Goal: Use online tool/utility: Use online tool/utility

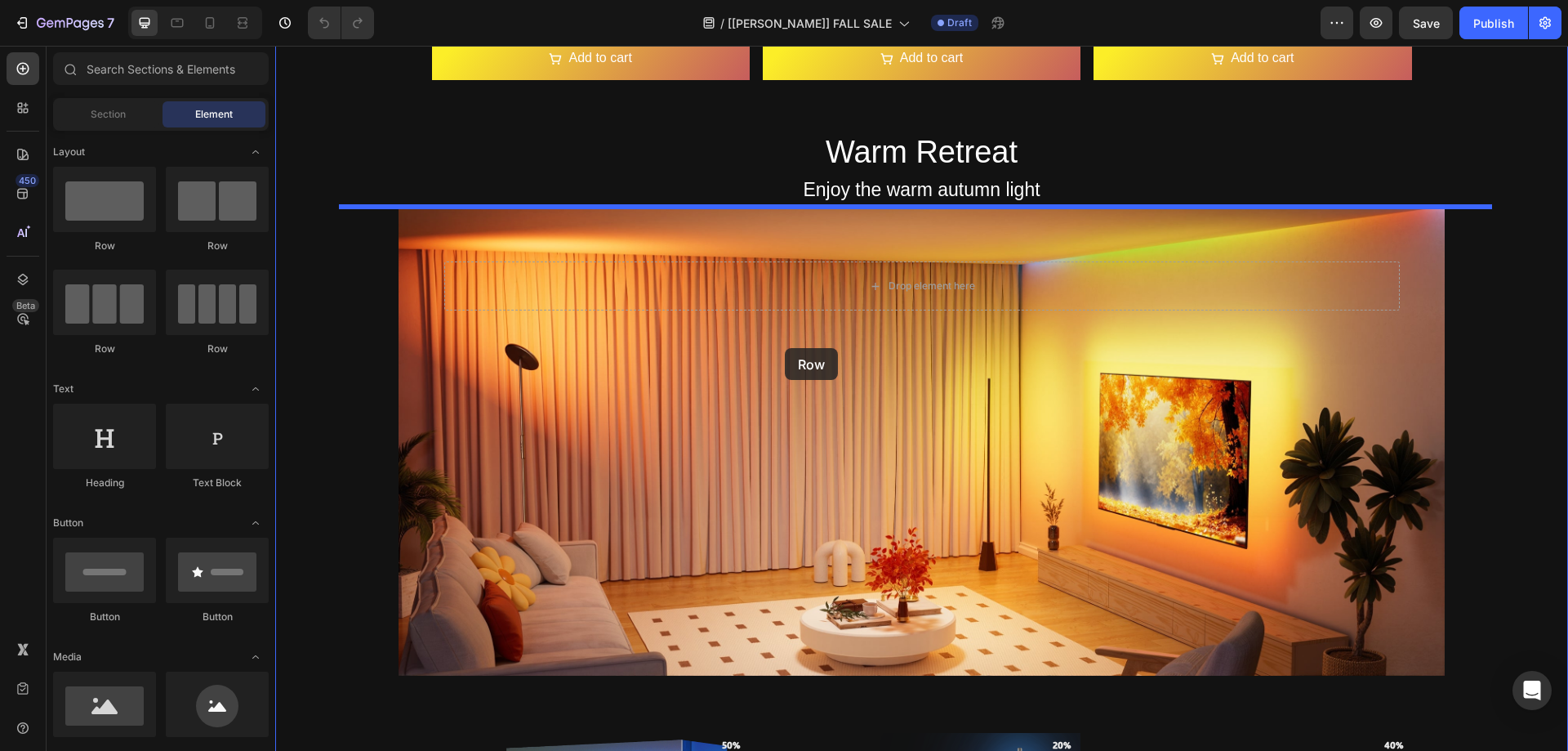
scroll to position [2206, 0]
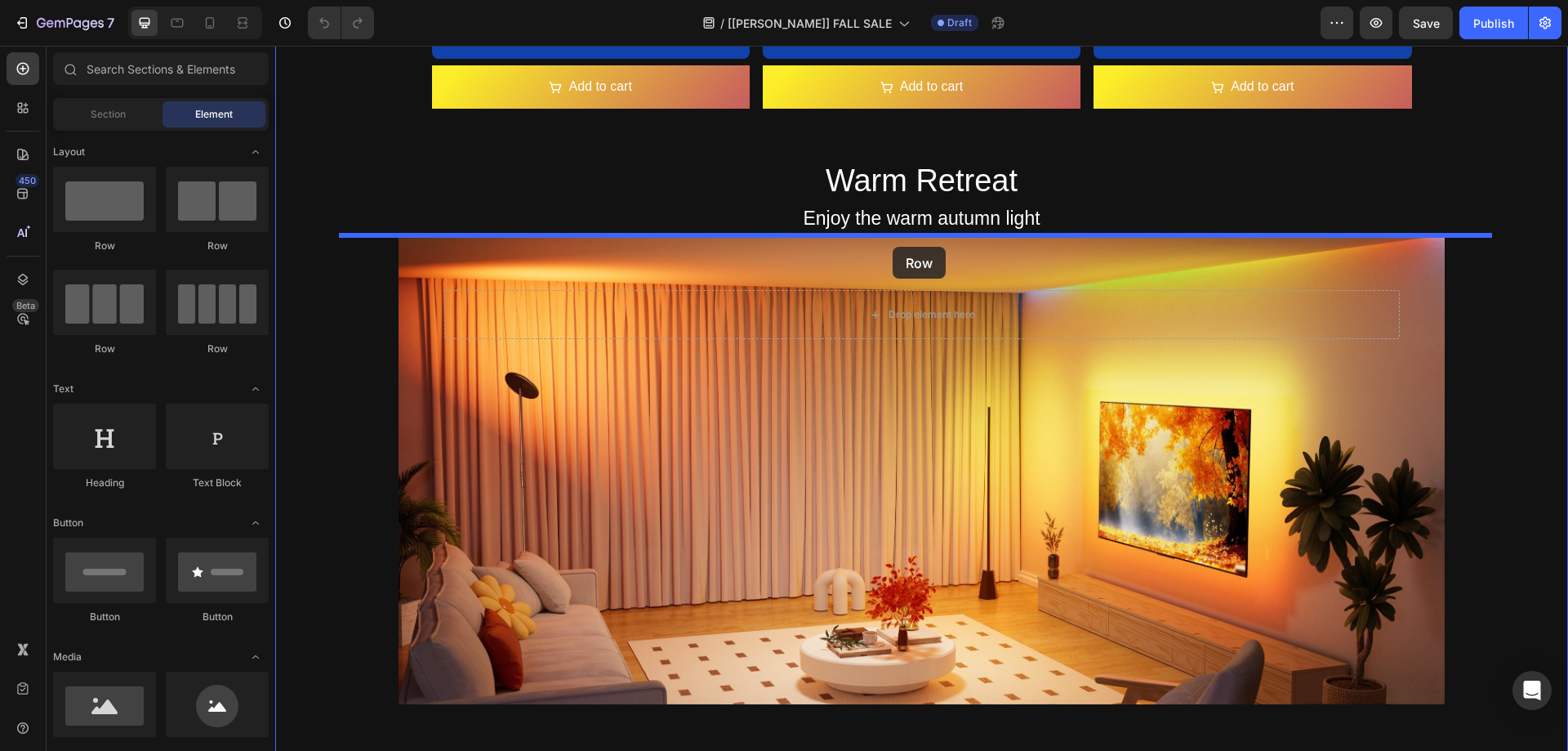
drag, startPoint x: 370, startPoint y: 249, endPoint x: 893, endPoint y: 247, distance: 523.0
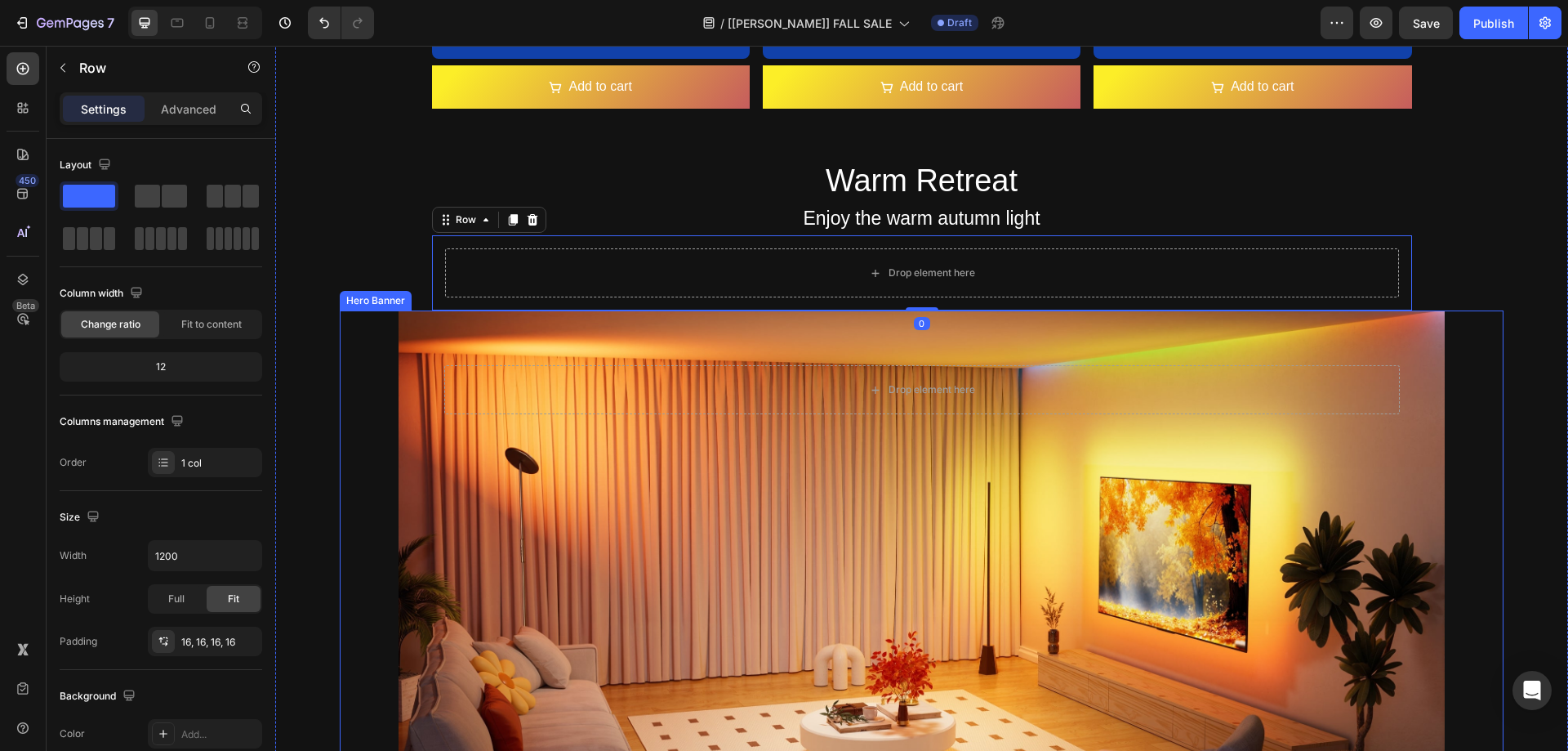
click at [852, 571] on div "Background Image" at bounding box center [921, 545] width 1164 height 469
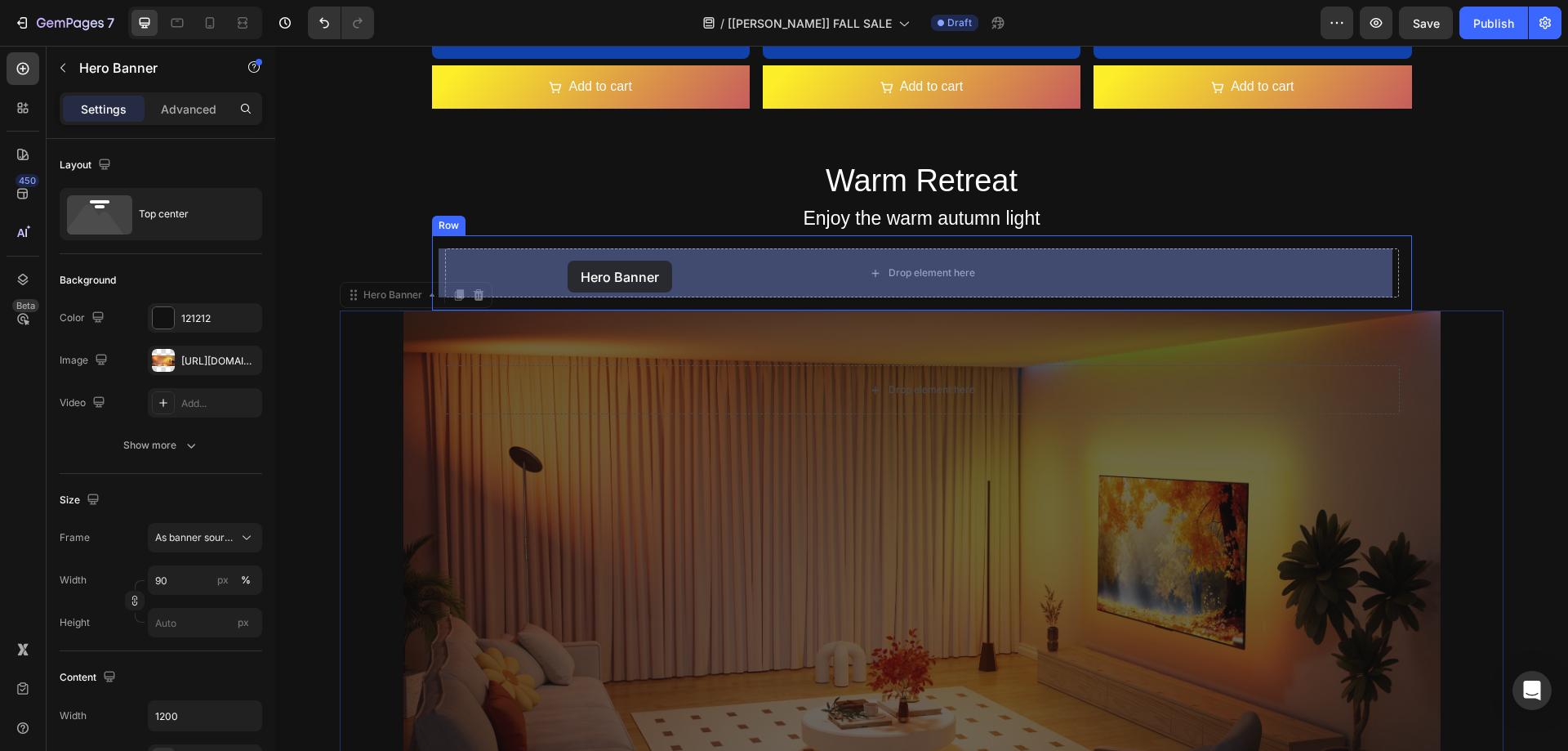
drag, startPoint x: 386, startPoint y: 300, endPoint x: 568, endPoint y: 260, distance: 186.3
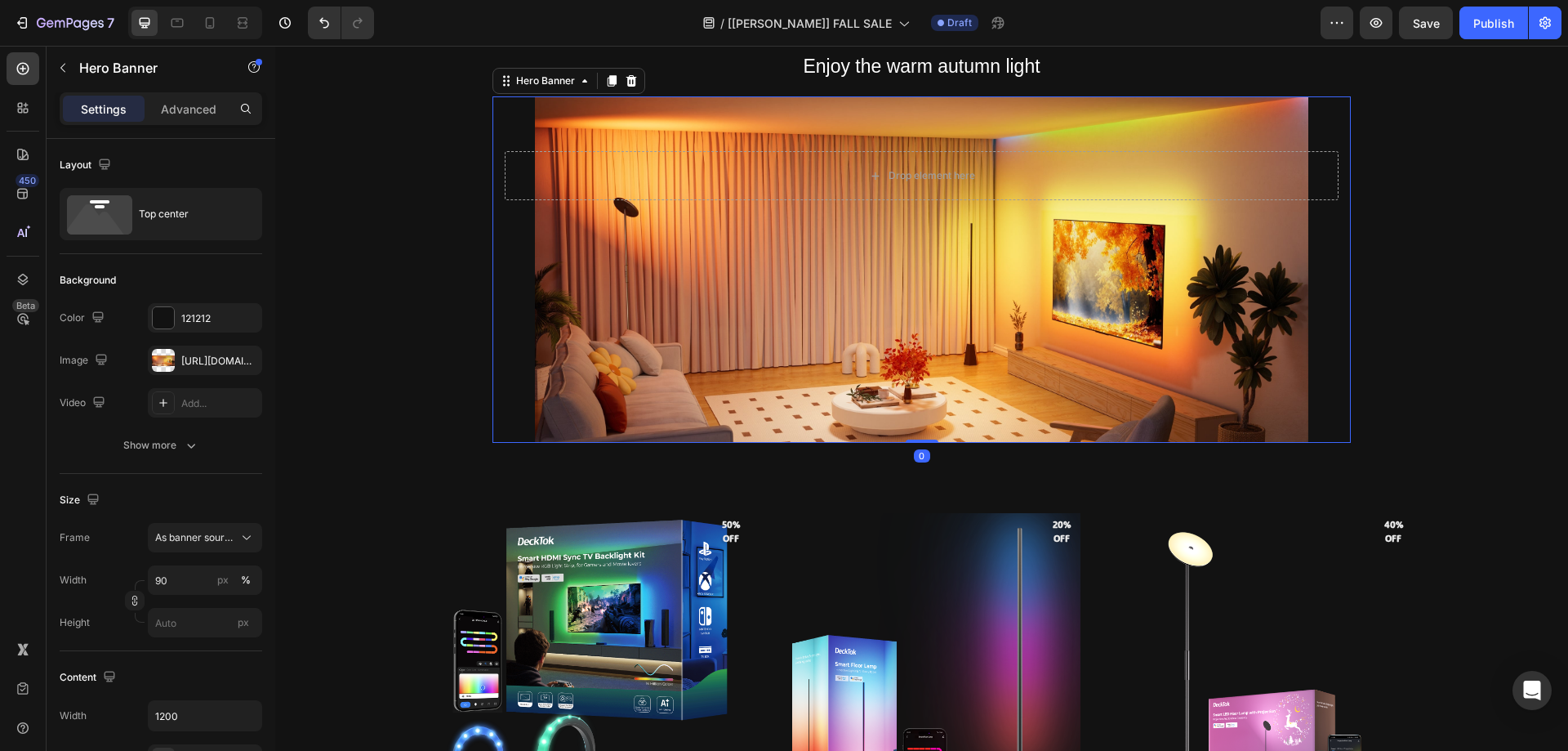
scroll to position [2452, 0]
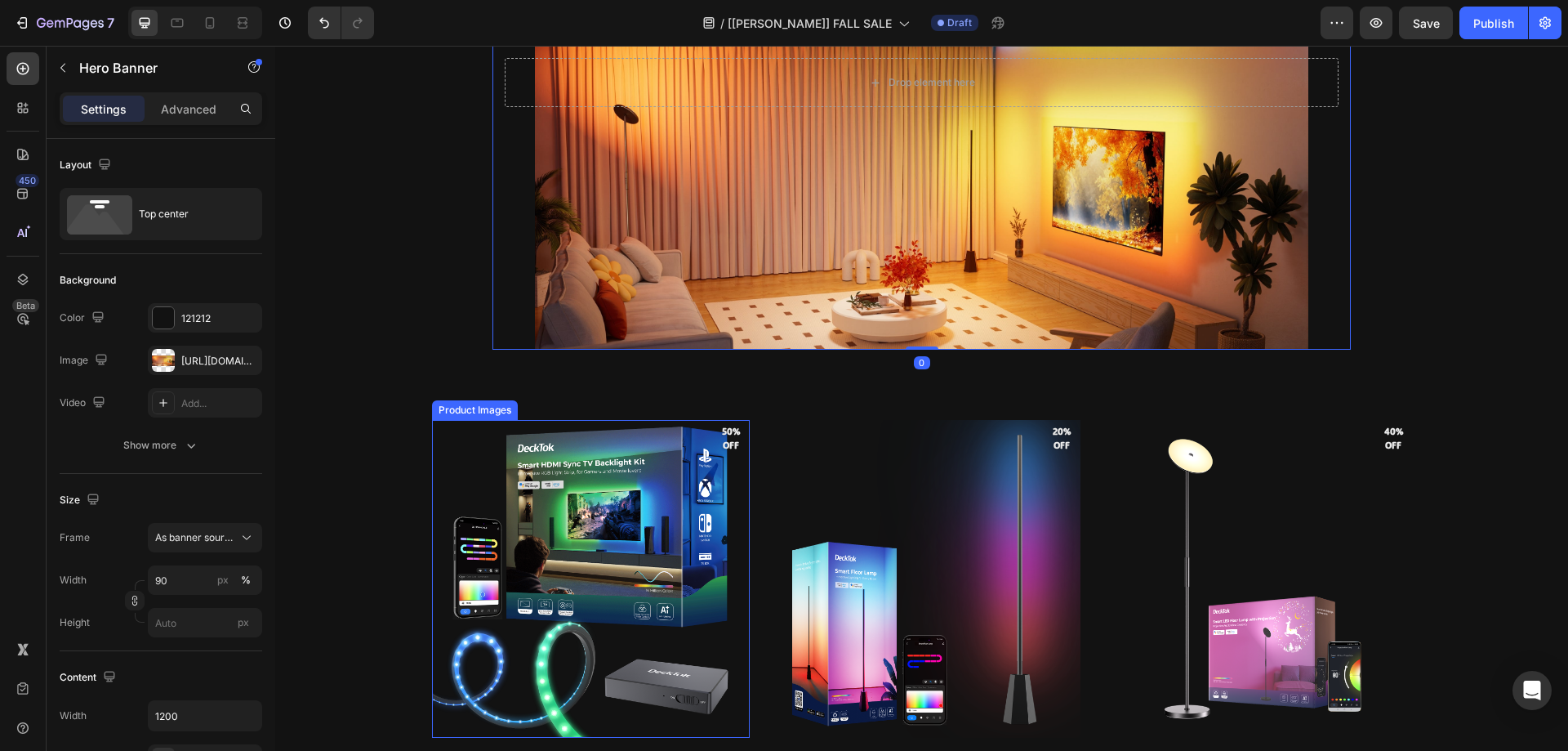
click at [484, 498] on img at bounding box center [591, 579] width 318 height 318
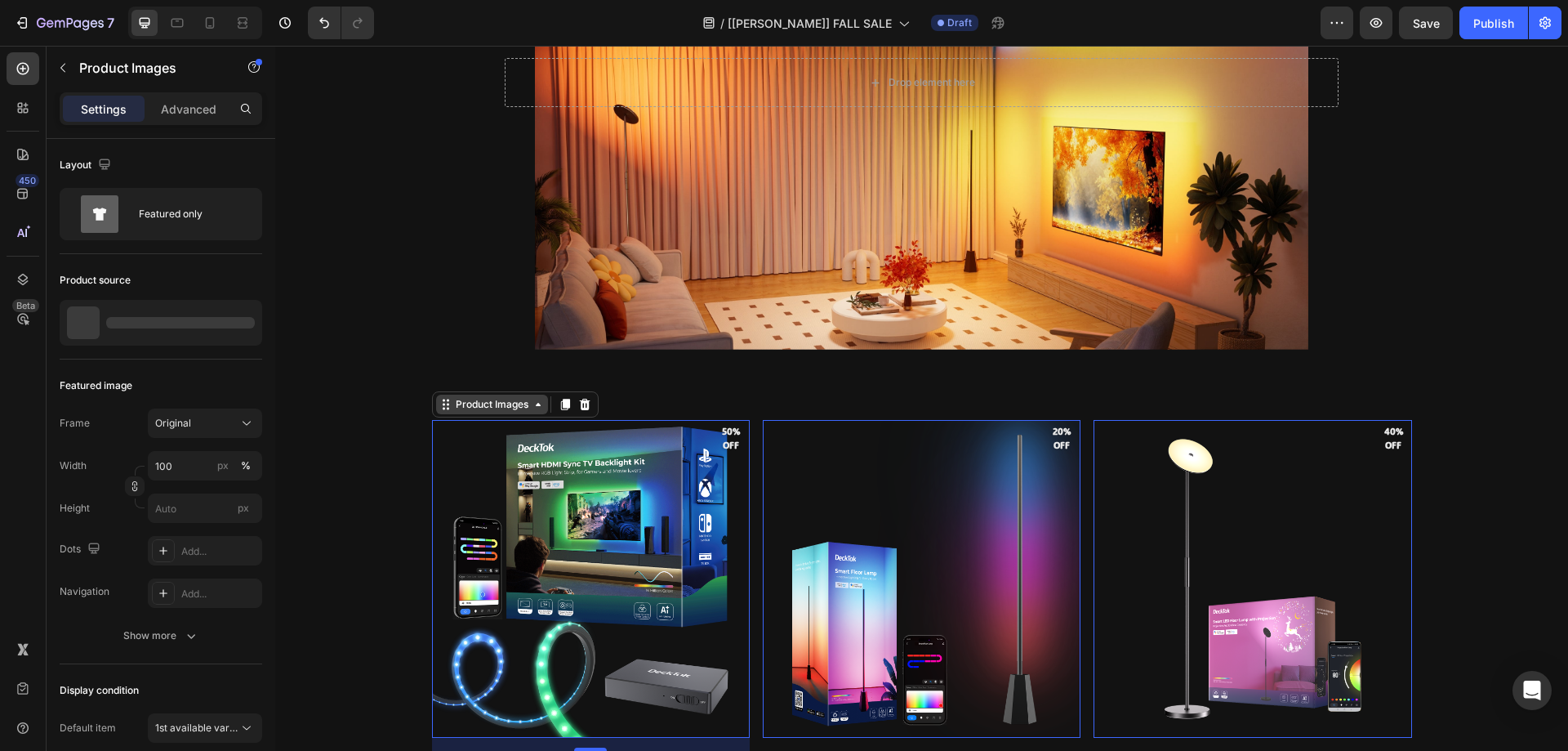
click at [476, 409] on div "Product Images" at bounding box center [492, 404] width 79 height 14
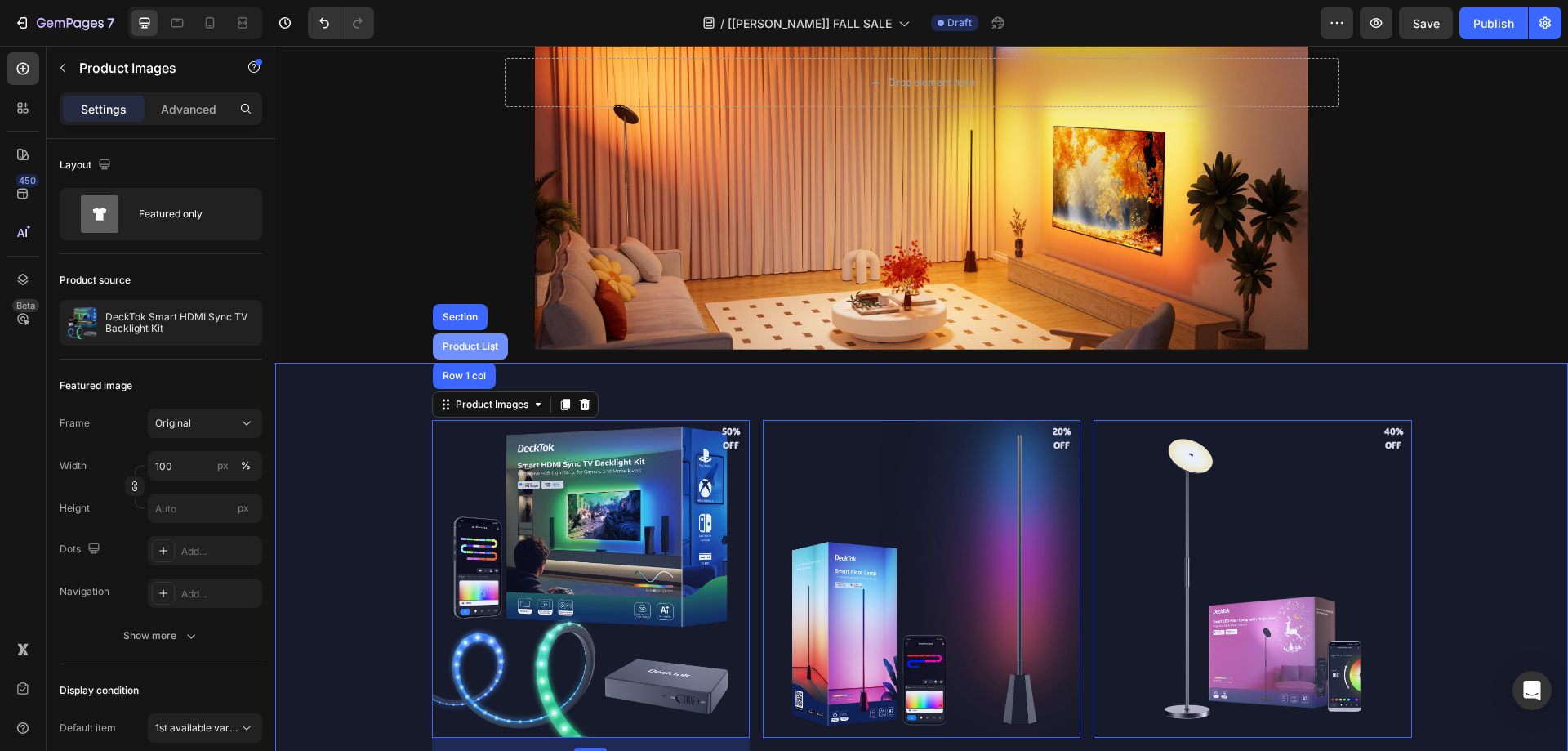
click at [459, 340] on div "Product List" at bounding box center [470, 346] width 75 height 26
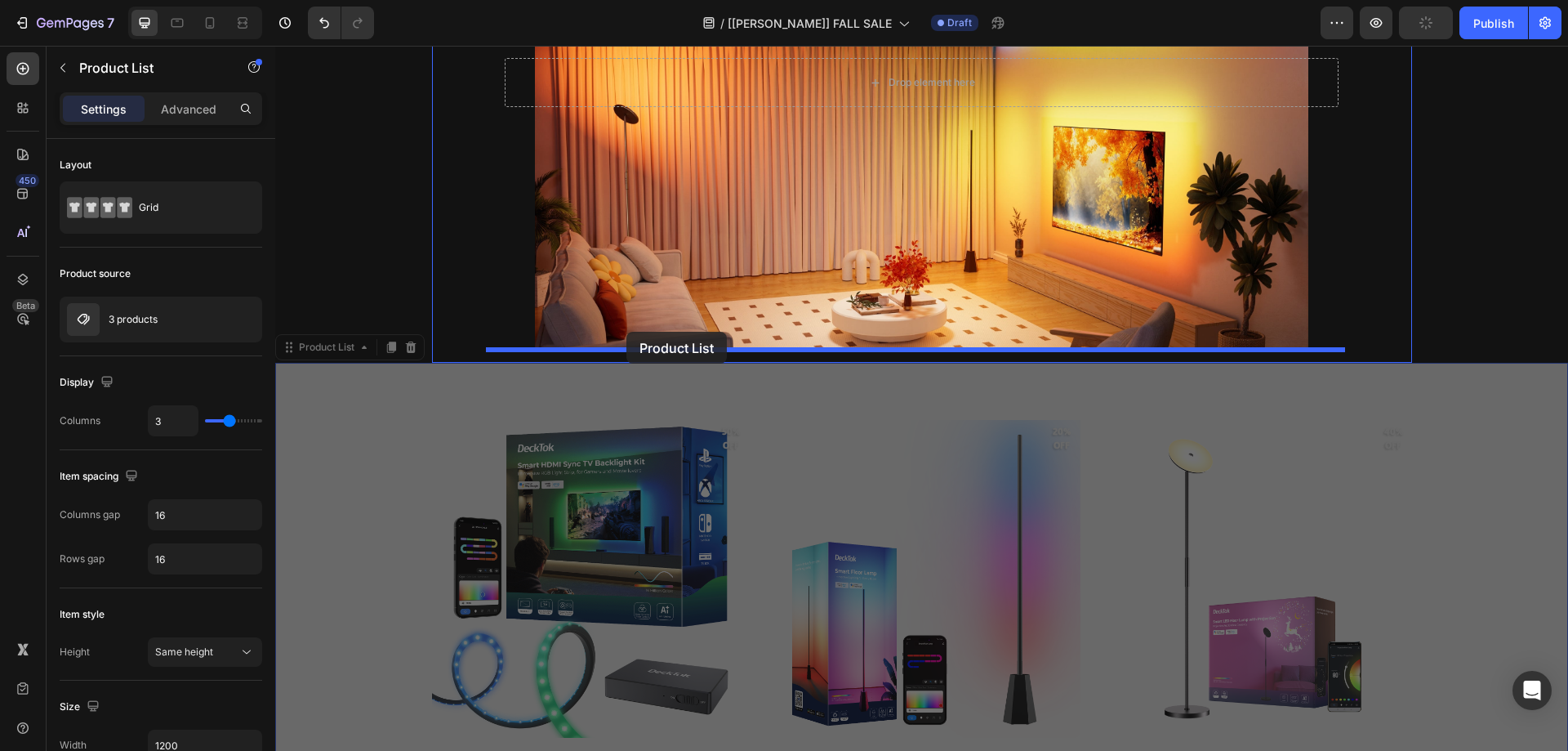
drag, startPoint x: 331, startPoint y: 352, endPoint x: 626, endPoint y: 332, distance: 295.7
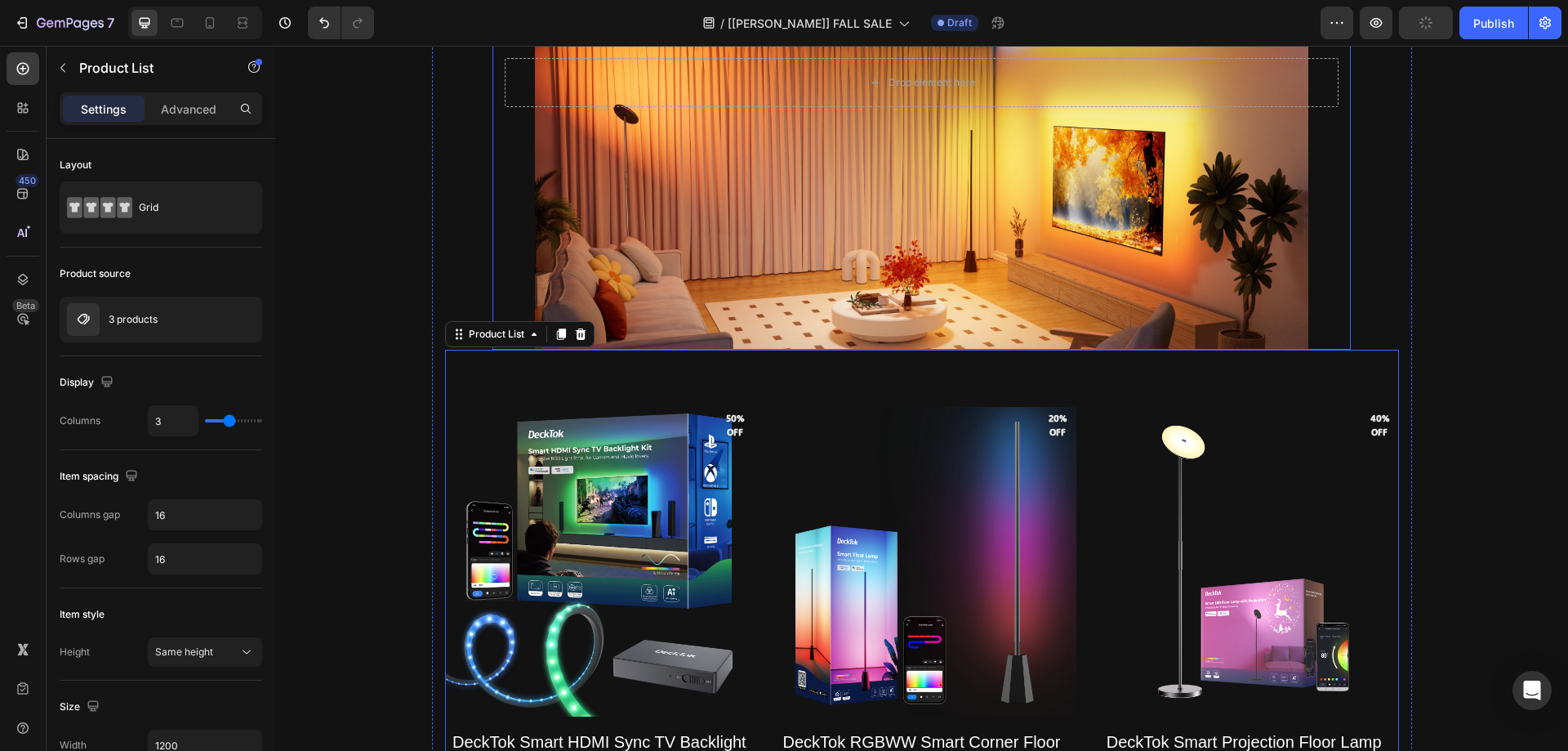
click at [669, 233] on div "Background Image" at bounding box center [922, 177] width 859 height 347
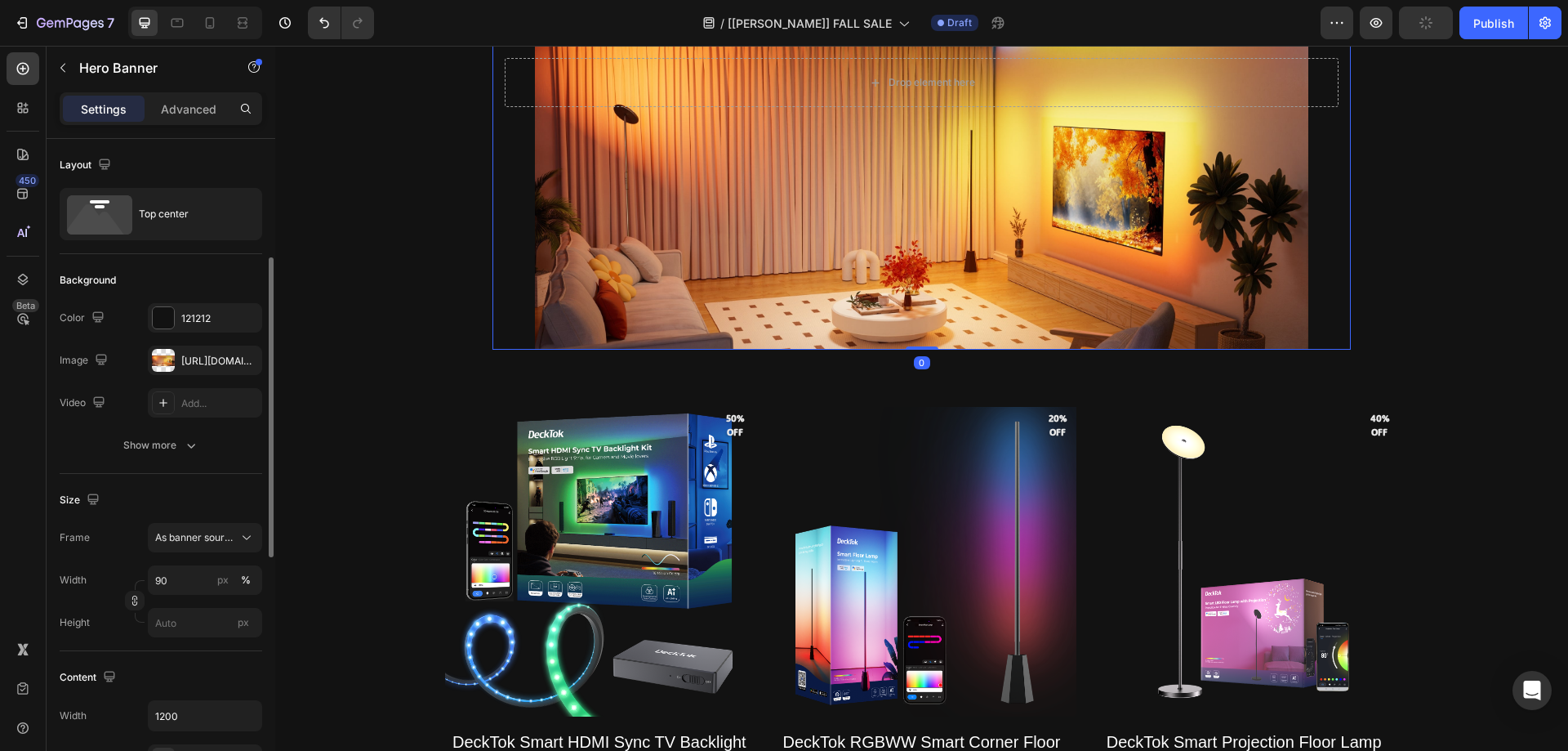
scroll to position [82, 0]
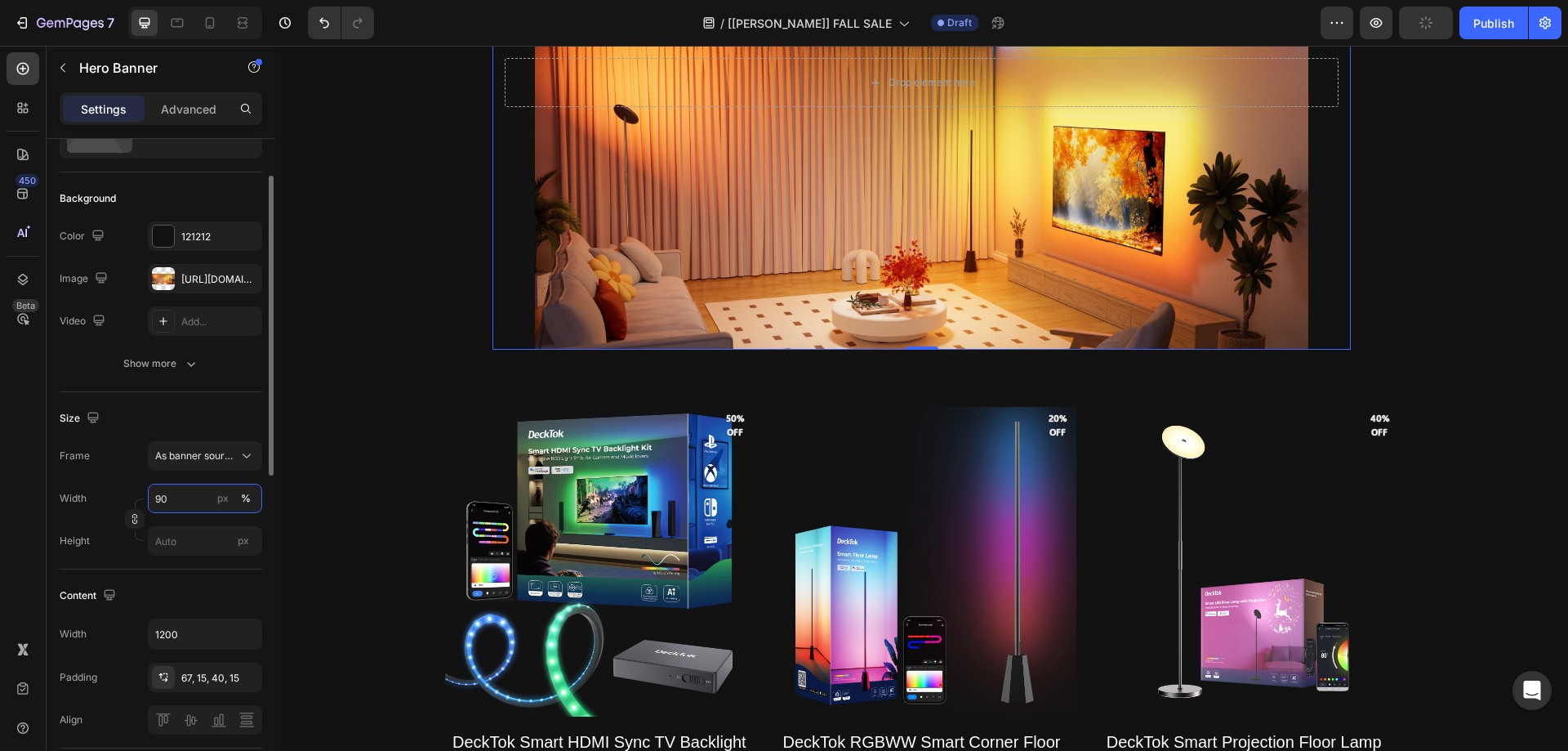
click at [188, 500] on input "90" at bounding box center [205, 498] width 114 height 30
click at [187, 527] on div "Full 100%" at bounding box center [188, 537] width 134 height 30
type input "100"
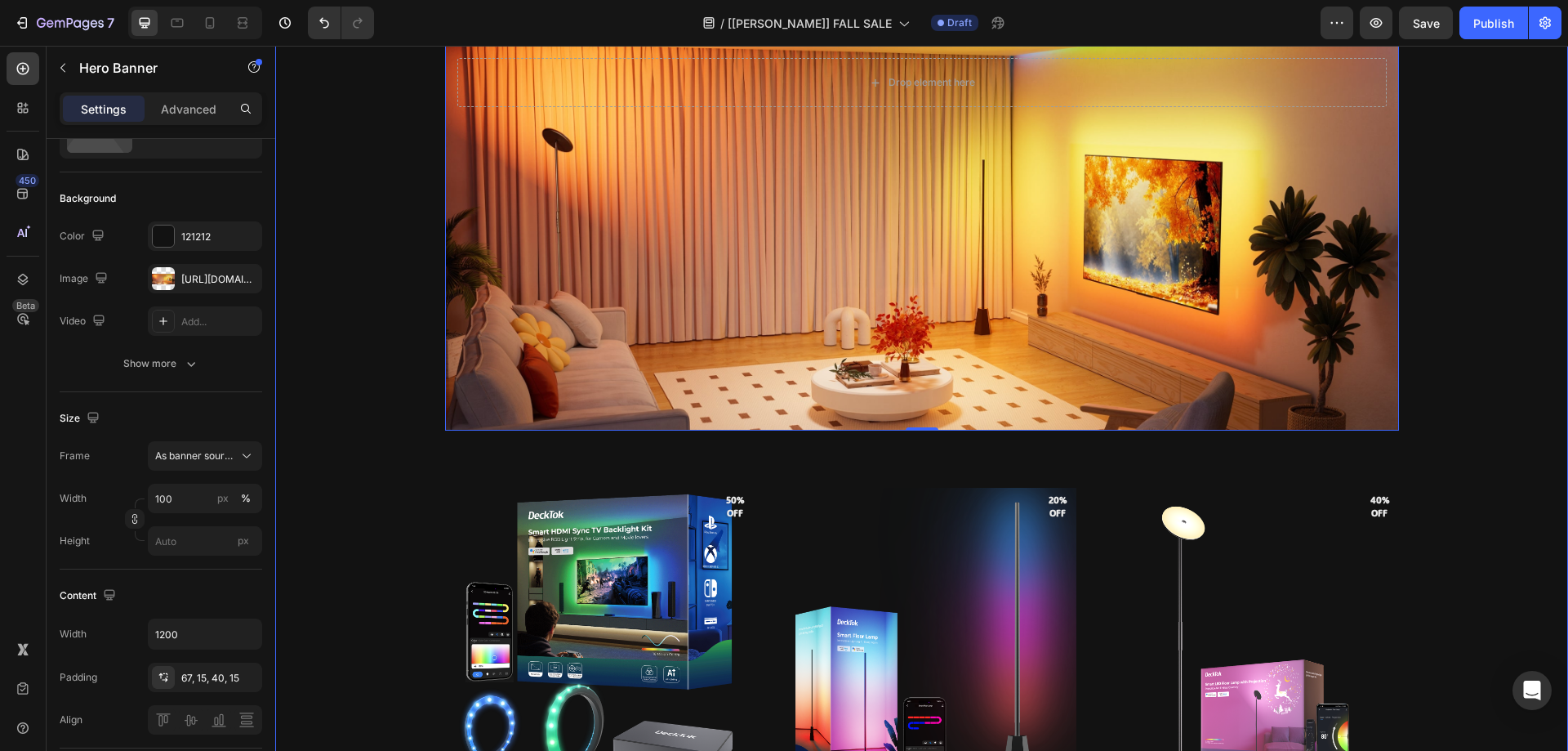
click at [382, 446] on div "Product Images 38% off Product Badge DeckTok Smart Permanent Outdoor Lights Pro…" at bounding box center [922, 749] width 1293 height 2925
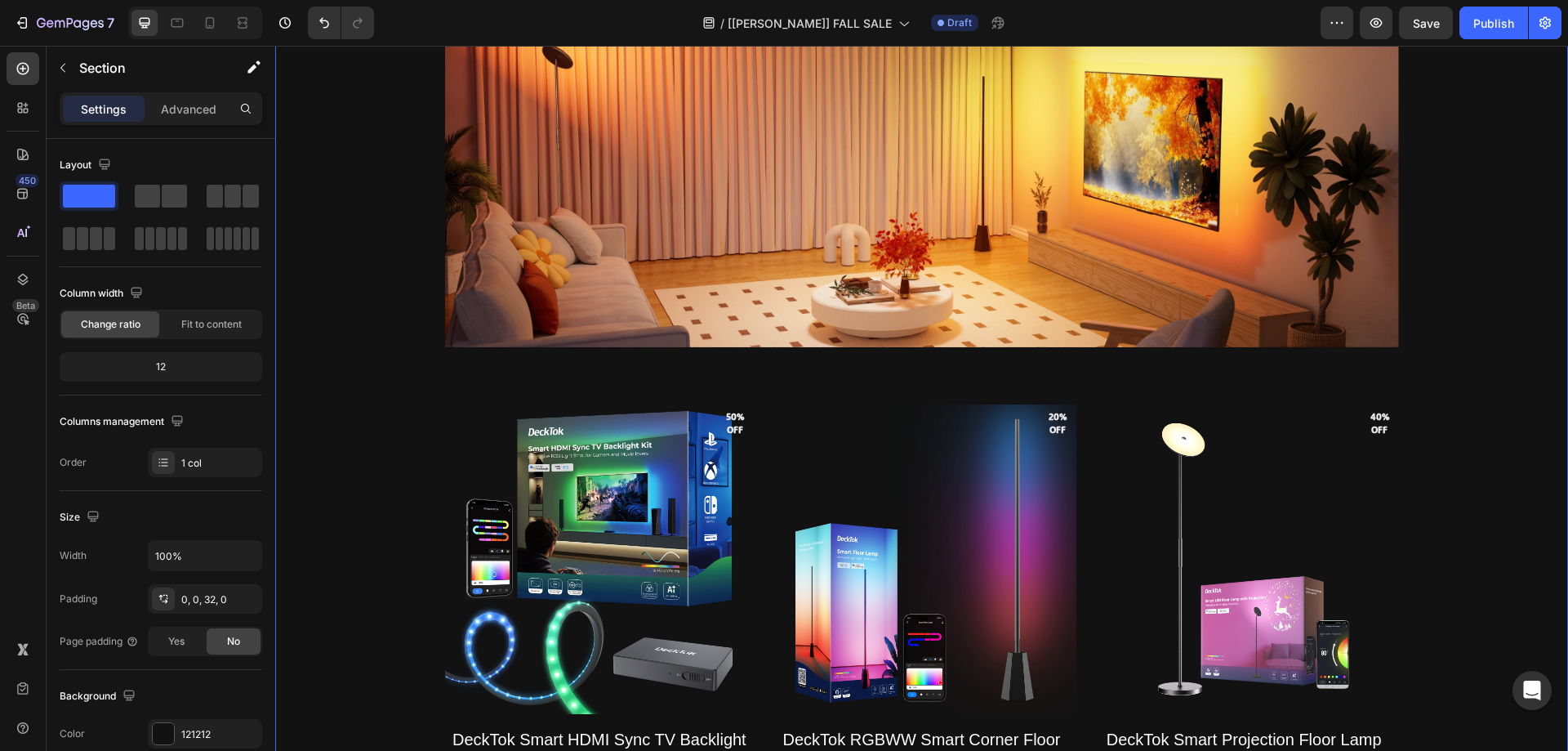
scroll to position [2534, 0]
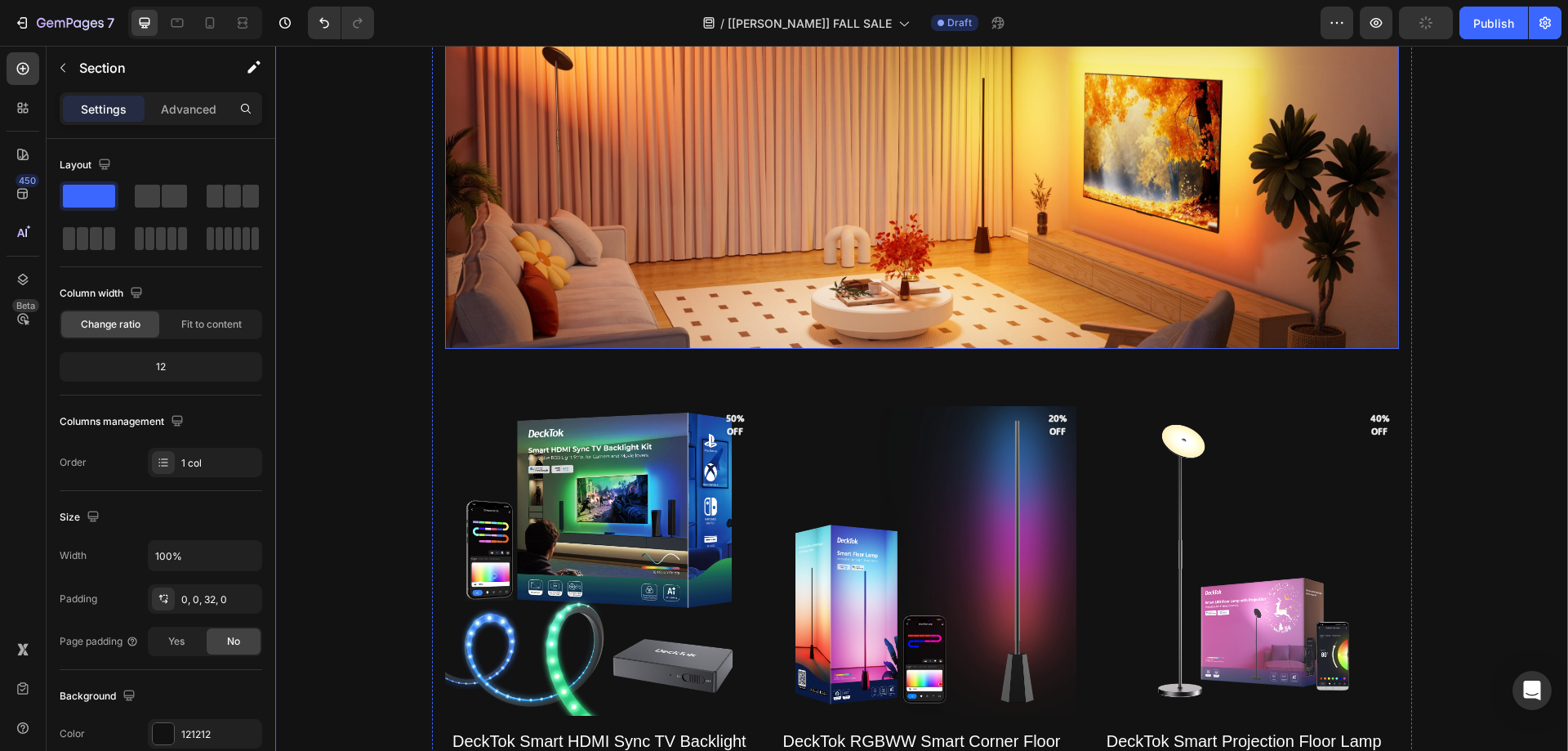
click at [522, 281] on div "Background Image" at bounding box center [922, 134] width 954 height 427
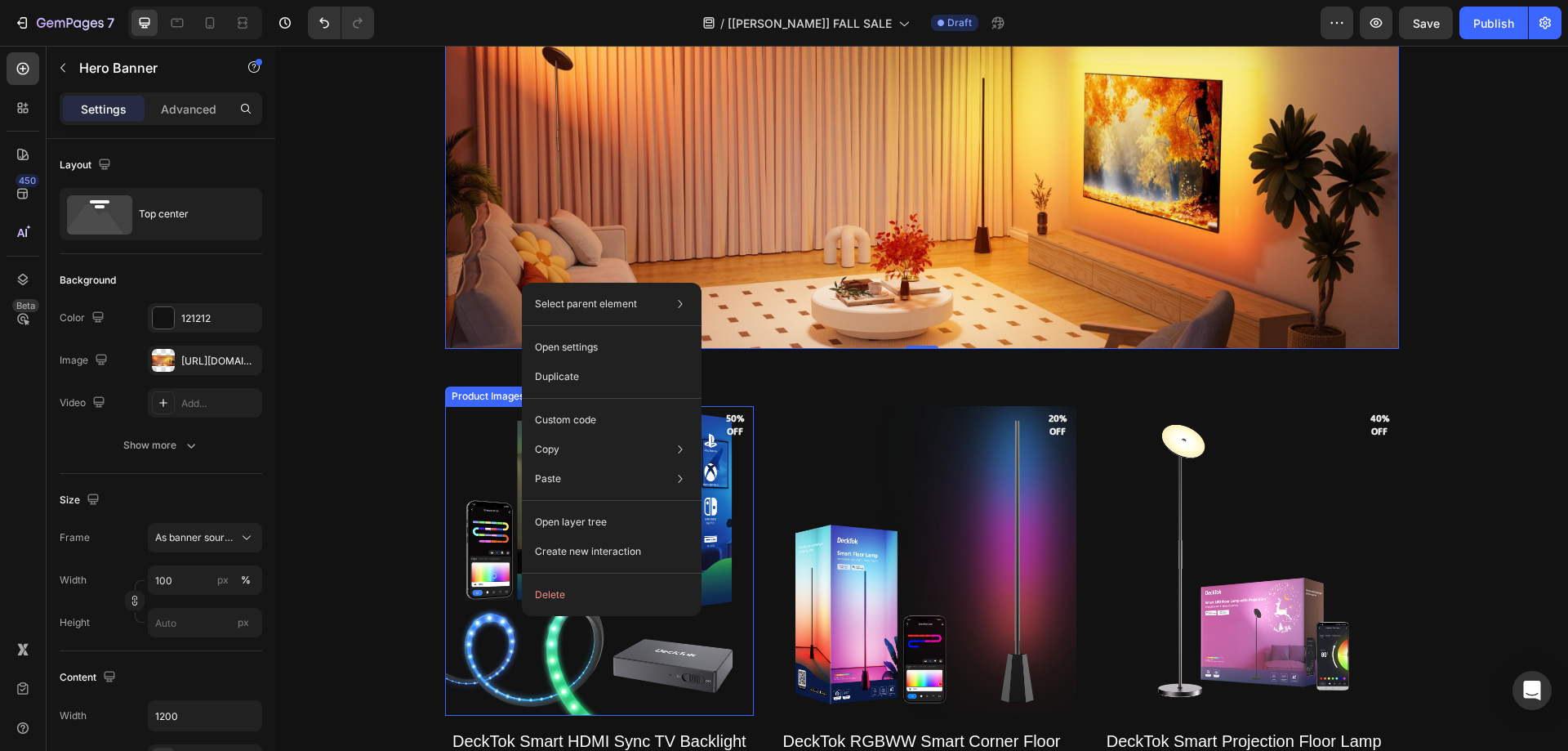
click at [387, 357] on div "Product Images 38% off Product Badge DeckTok Smart Permanent Outdoor Lights Pro…" at bounding box center [922, 668] width 1293 height 2925
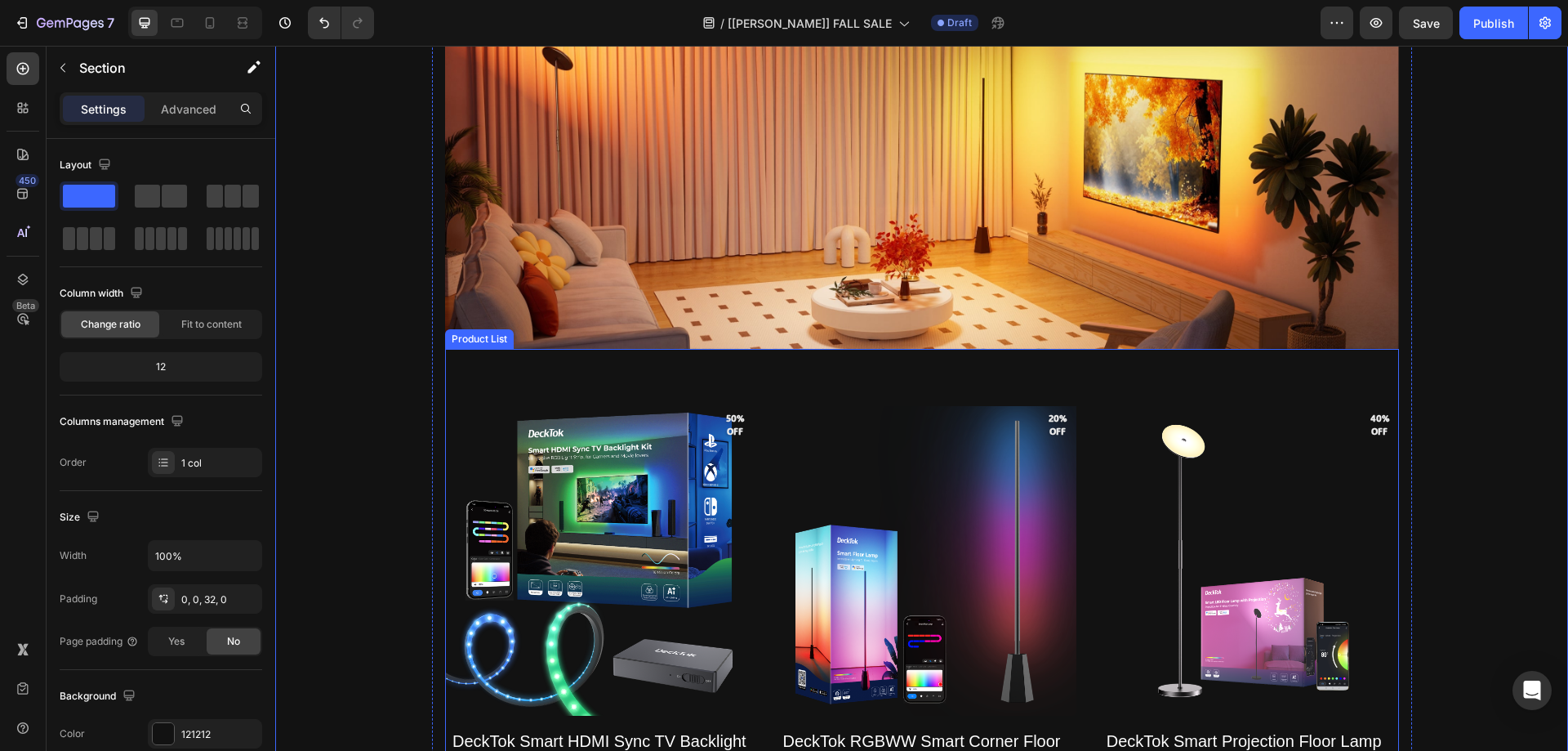
click at [498, 315] on div "Background Image" at bounding box center [922, 134] width 954 height 427
